Goal: Information Seeking & Learning: Compare options

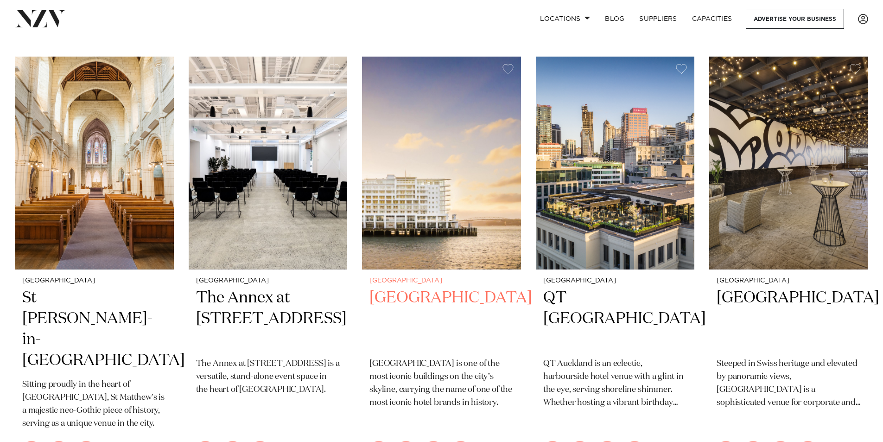
scroll to position [1112, 0]
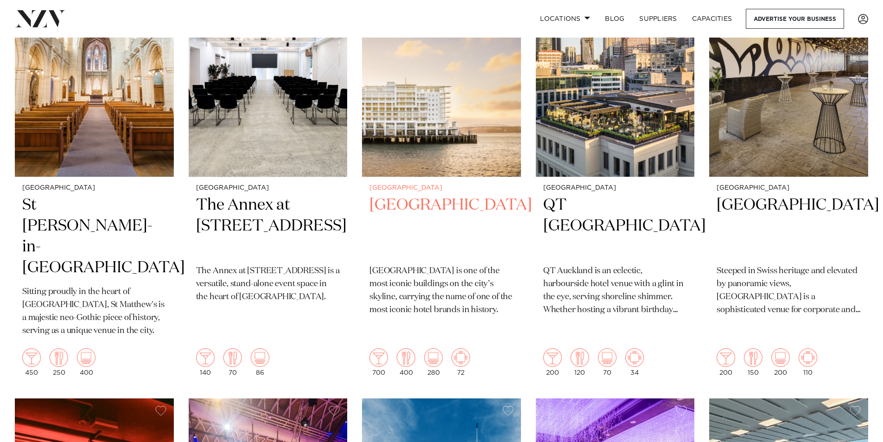
click at [410, 105] on img at bounding box center [441, 70] width 159 height 213
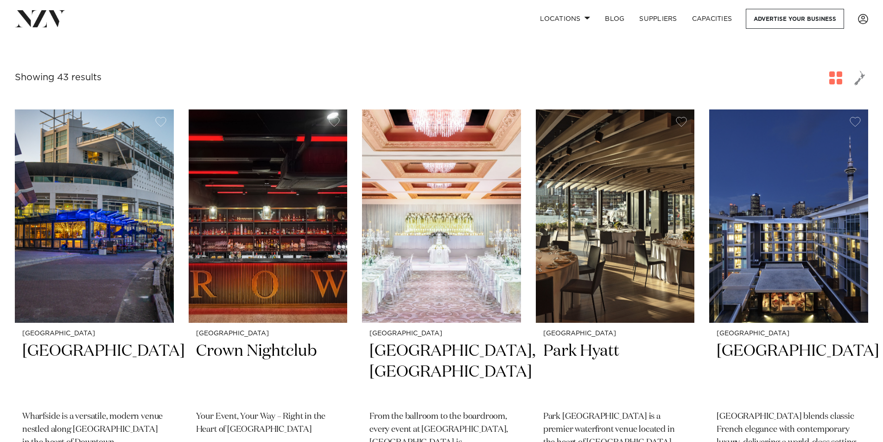
scroll to position [0, 0]
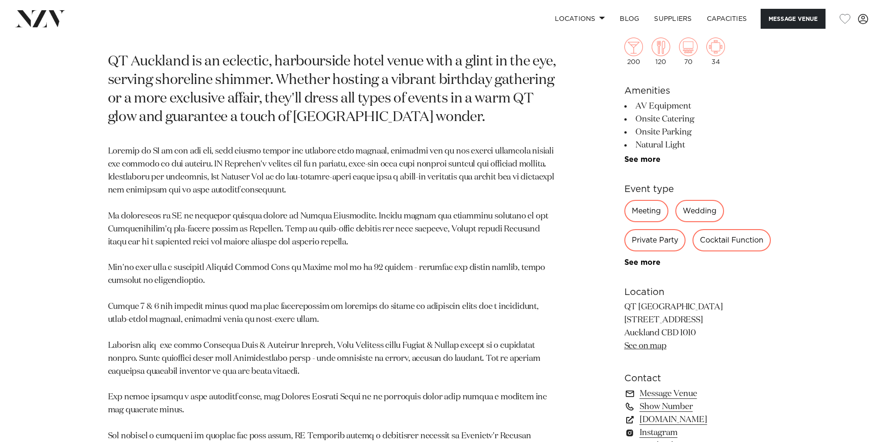
scroll to position [556, 0]
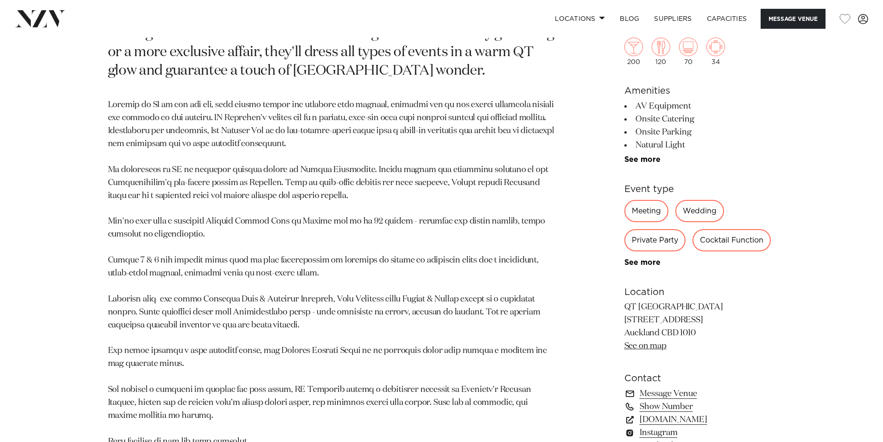
drag, startPoint x: 782, startPoint y: 91, endPoint x: 705, endPoint y: 119, distance: 82.4
click at [767, 95] on div "Auckland QT Auckland QT Auckland is an eclectic, harbourside hotel venue with a…" at bounding box center [441, 292] width 789 height 721
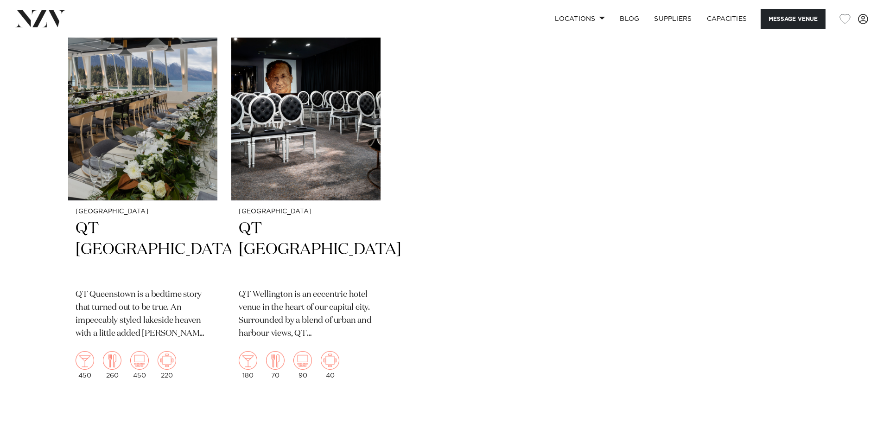
scroll to position [2734, 0]
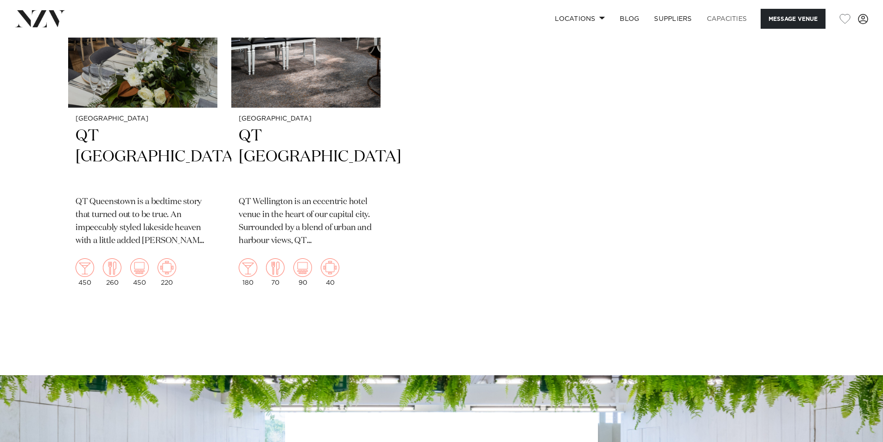
click at [735, 17] on link "Capacities" at bounding box center [726, 19] width 55 height 20
drag, startPoint x: 718, startPoint y: 48, endPoint x: 733, endPoint y: 89, distance: 43.8
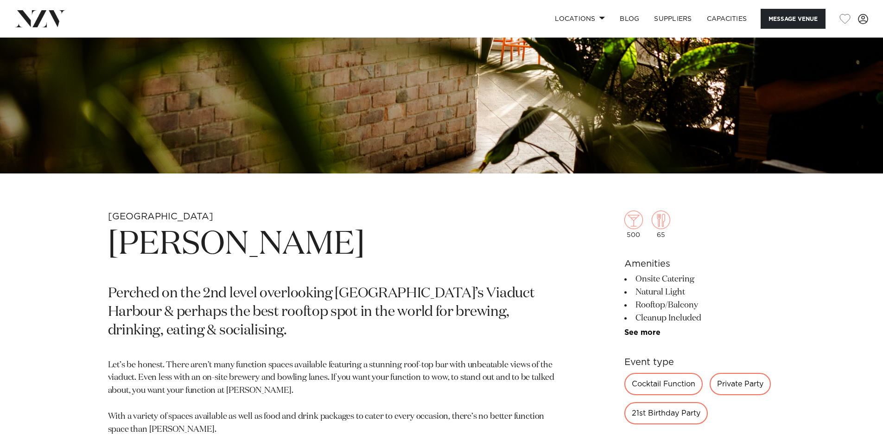
scroll to position [417, 0]
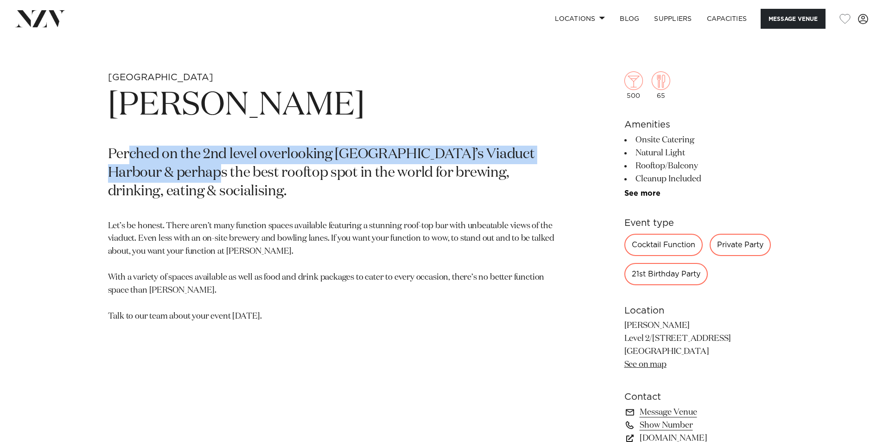
drag, startPoint x: 196, startPoint y: 178, endPoint x: 154, endPoint y: 176, distance: 41.8
click at [130, 159] on p "Perched on the 2nd level overlooking [GEOGRAPHIC_DATA]’s Viaduct Harbour & perh…" at bounding box center [333, 174] width 450 height 56
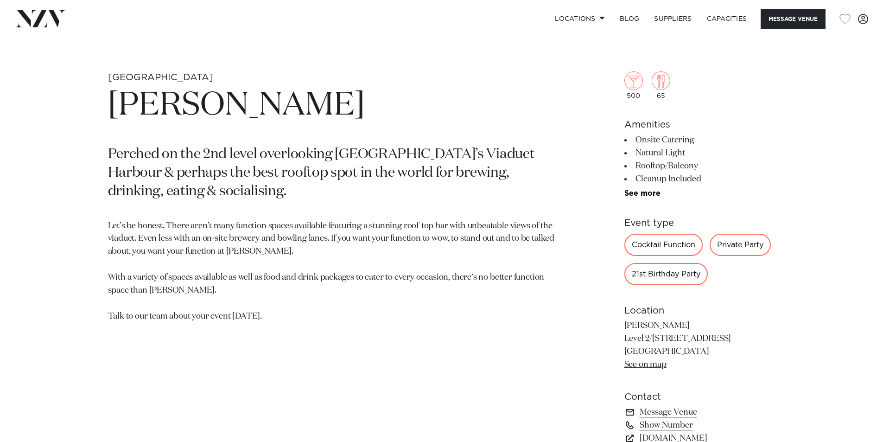
click at [291, 241] on p "Let’s be honest. There aren’t many function spaces available featuring a stunni…" at bounding box center [333, 271] width 450 height 103
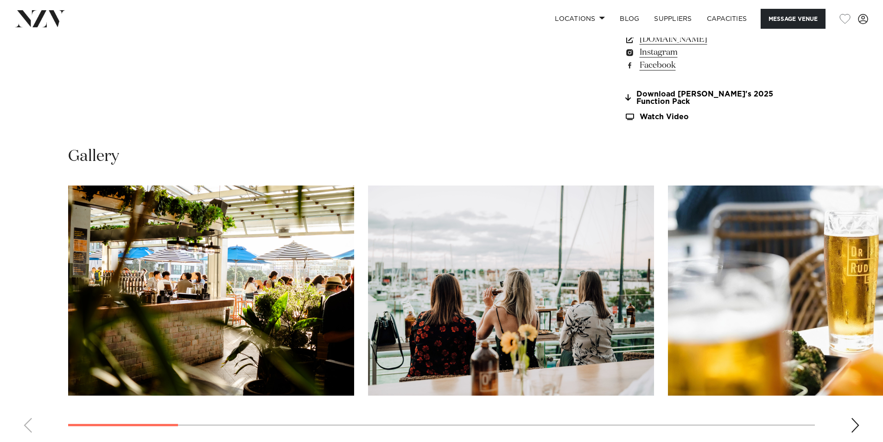
scroll to position [556, 0]
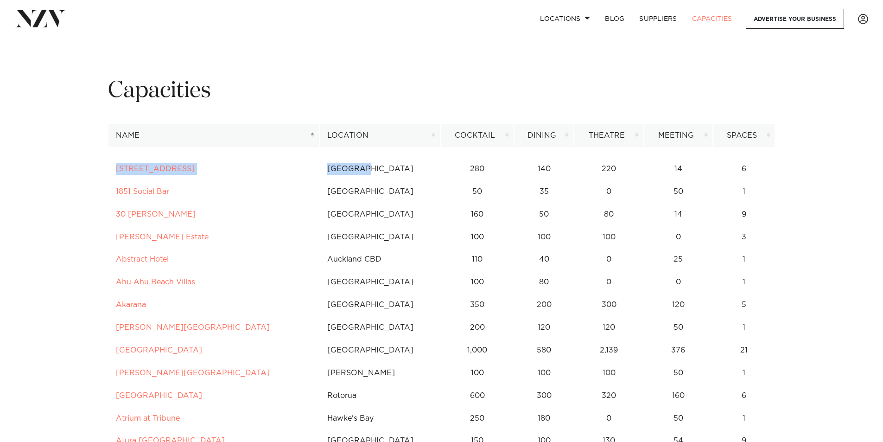
drag, startPoint x: 385, startPoint y: 165, endPoint x: 809, endPoint y: 169, distance: 424.1
click at [368, 123] on div "Capacities" at bounding box center [442, 100] width 682 height 48
click at [362, 132] on th "Location" at bounding box center [379, 135] width 121 height 23
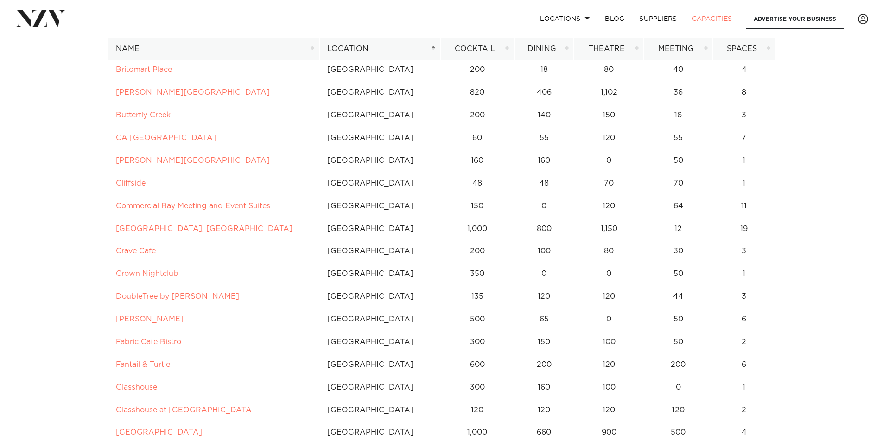
scroll to position [463, 0]
